Goal: Task Accomplishment & Management: Manage account settings

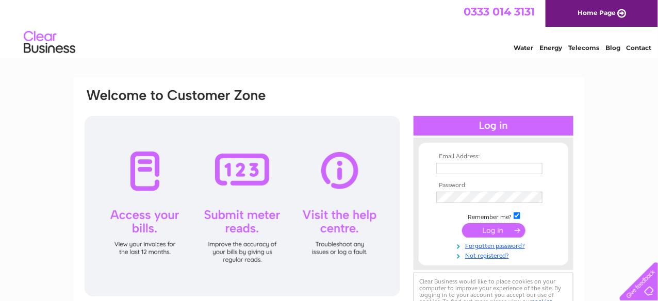
type input "peter@aaahydraulics.co.uk"
click at [489, 229] on input "submit" at bounding box center [493, 230] width 63 height 14
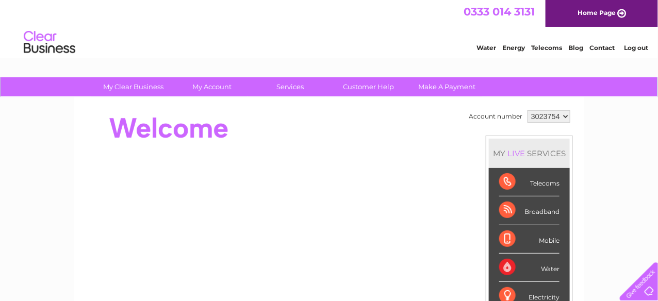
click at [503, 183] on div "Telecoms" at bounding box center [529, 182] width 60 height 28
click at [519, 207] on div "Broadband" at bounding box center [529, 211] width 60 height 28
click at [520, 239] on div "Mobile" at bounding box center [529, 239] width 60 height 28
click at [525, 268] on div "Water" at bounding box center [529, 268] width 60 height 28
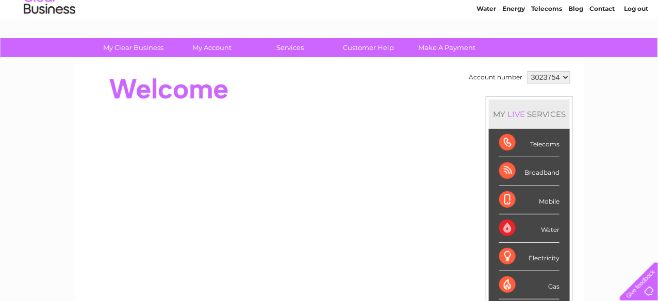
scroll to position [103, 0]
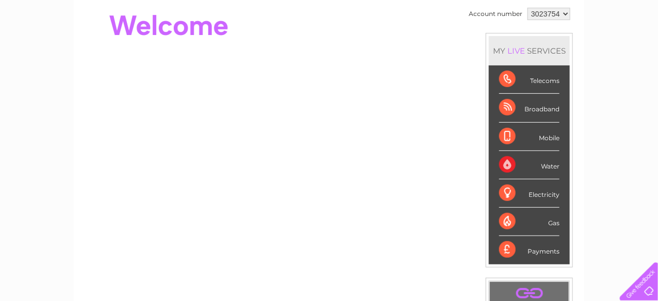
click at [523, 198] on div "Electricity" at bounding box center [529, 194] width 60 height 28
click at [523, 214] on div "Gas" at bounding box center [529, 222] width 60 height 28
click at [531, 249] on div "Payments" at bounding box center [529, 250] width 60 height 28
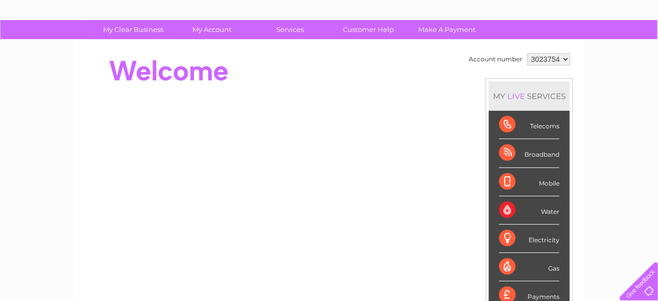
scroll to position [0, 0]
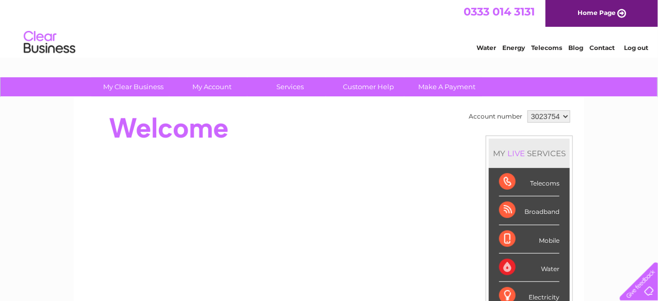
click at [635, 45] on link "Log out" at bounding box center [636, 48] width 24 height 8
